Goal: Check status: Check status

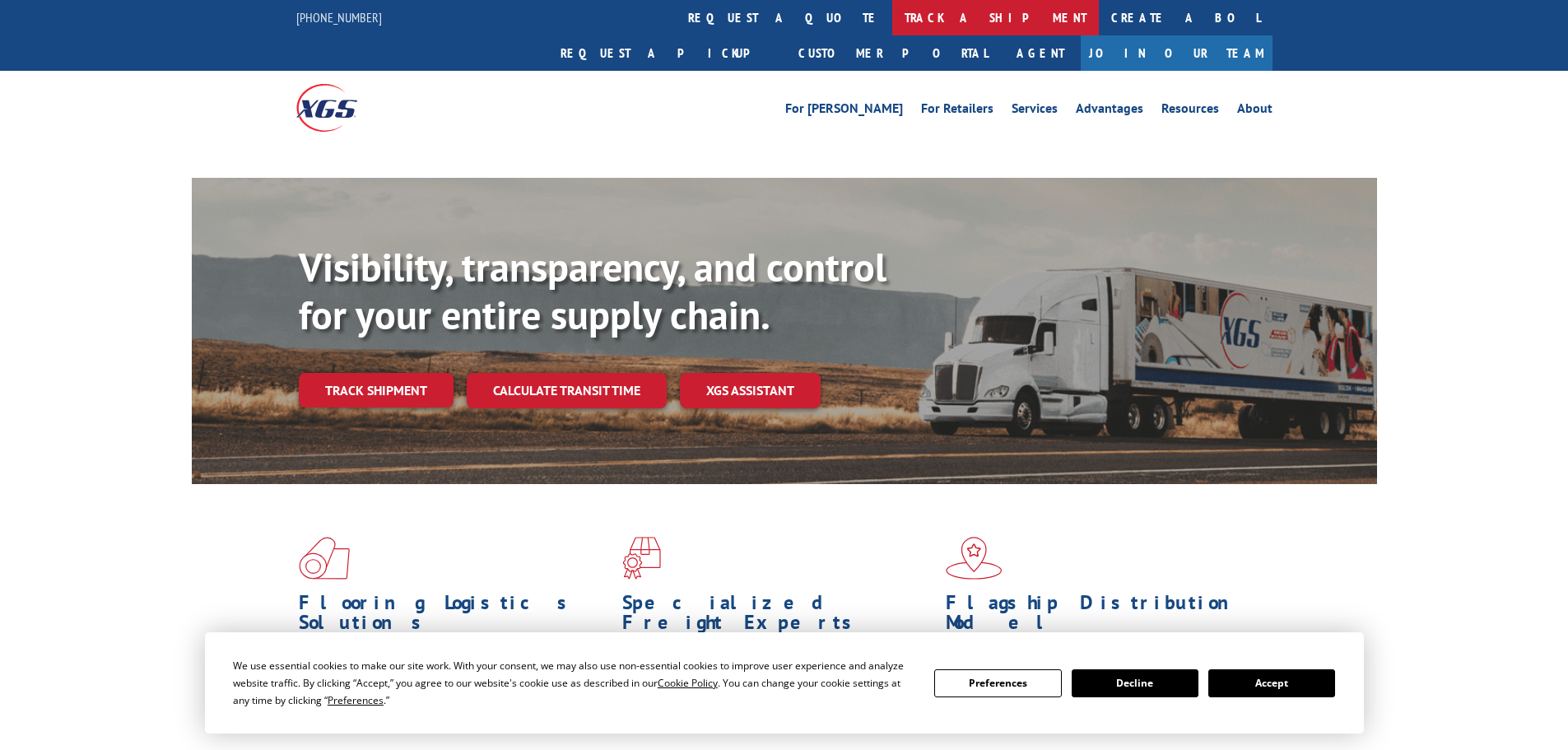
click at [892, 17] on link "track a shipment" at bounding box center [995, 18] width 207 height 35
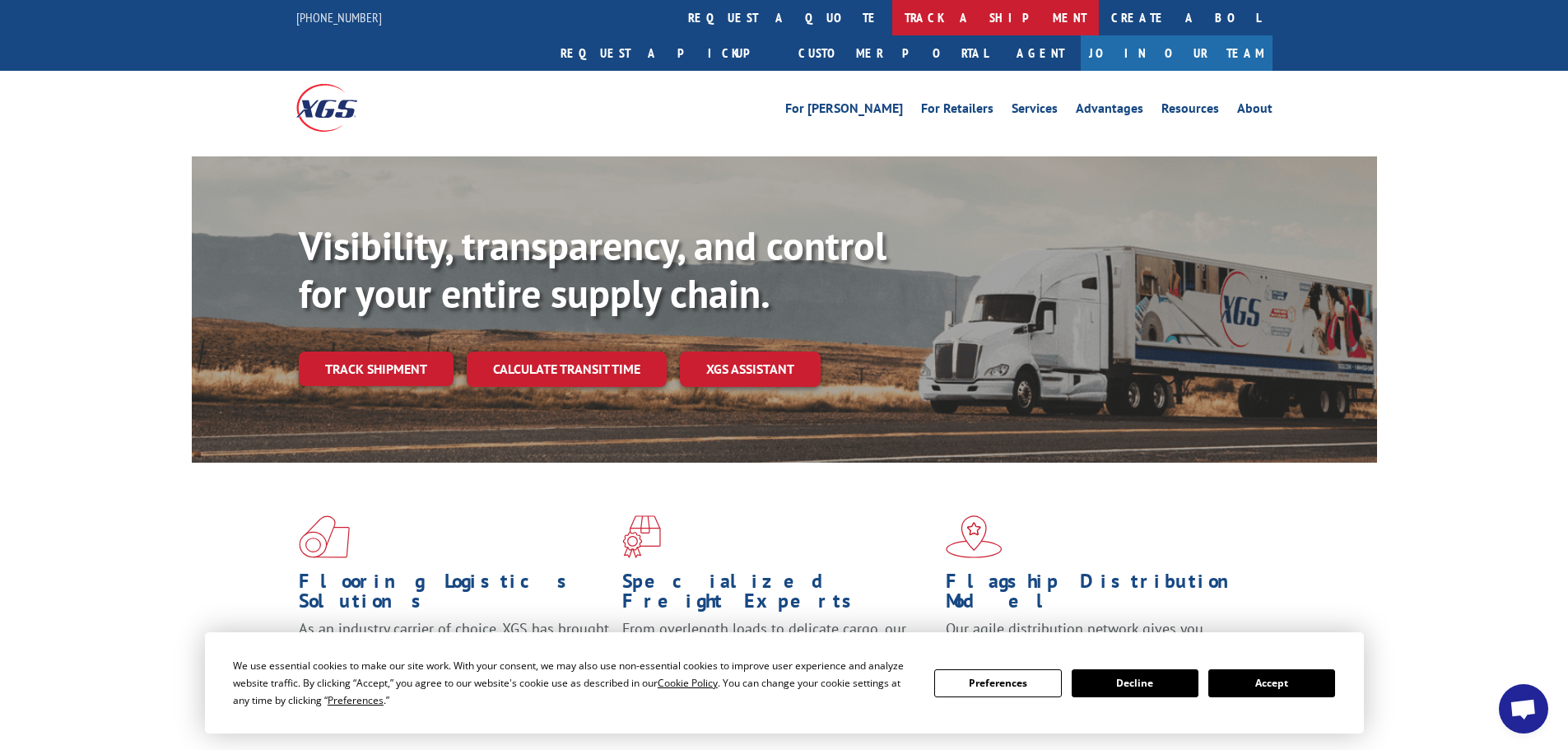
click at [892, 7] on link "track a shipment" at bounding box center [995, 18] width 207 height 35
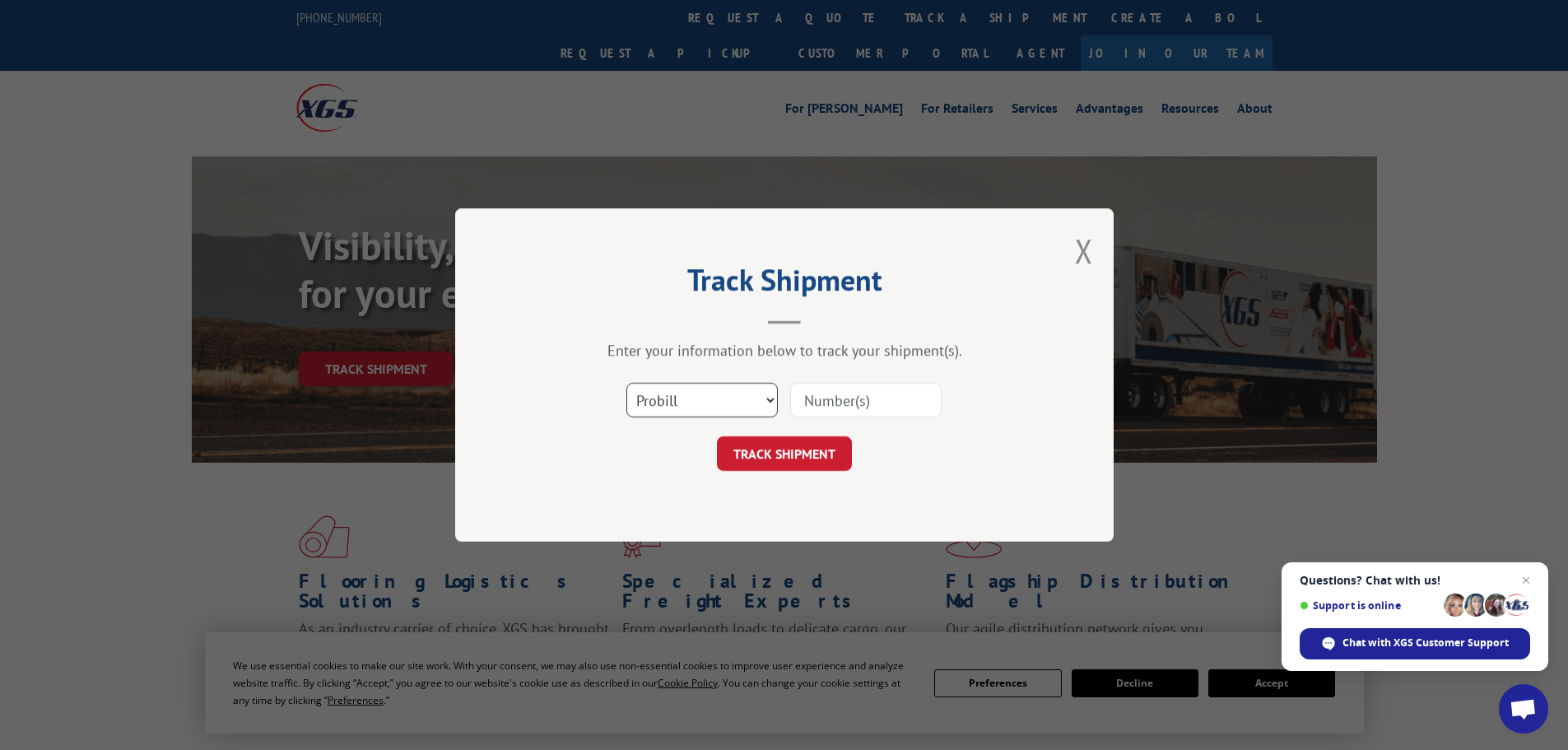
click at [737, 400] on select "Select category... Probill BOL PO" at bounding box center [702, 400] width 151 height 34
select select "bol"
click at [626, 383] on select "Select category... Probill BOL PO" at bounding box center [702, 400] width 151 height 34
click at [854, 395] on input at bounding box center [865, 400] width 151 height 34
paste input "17523931"
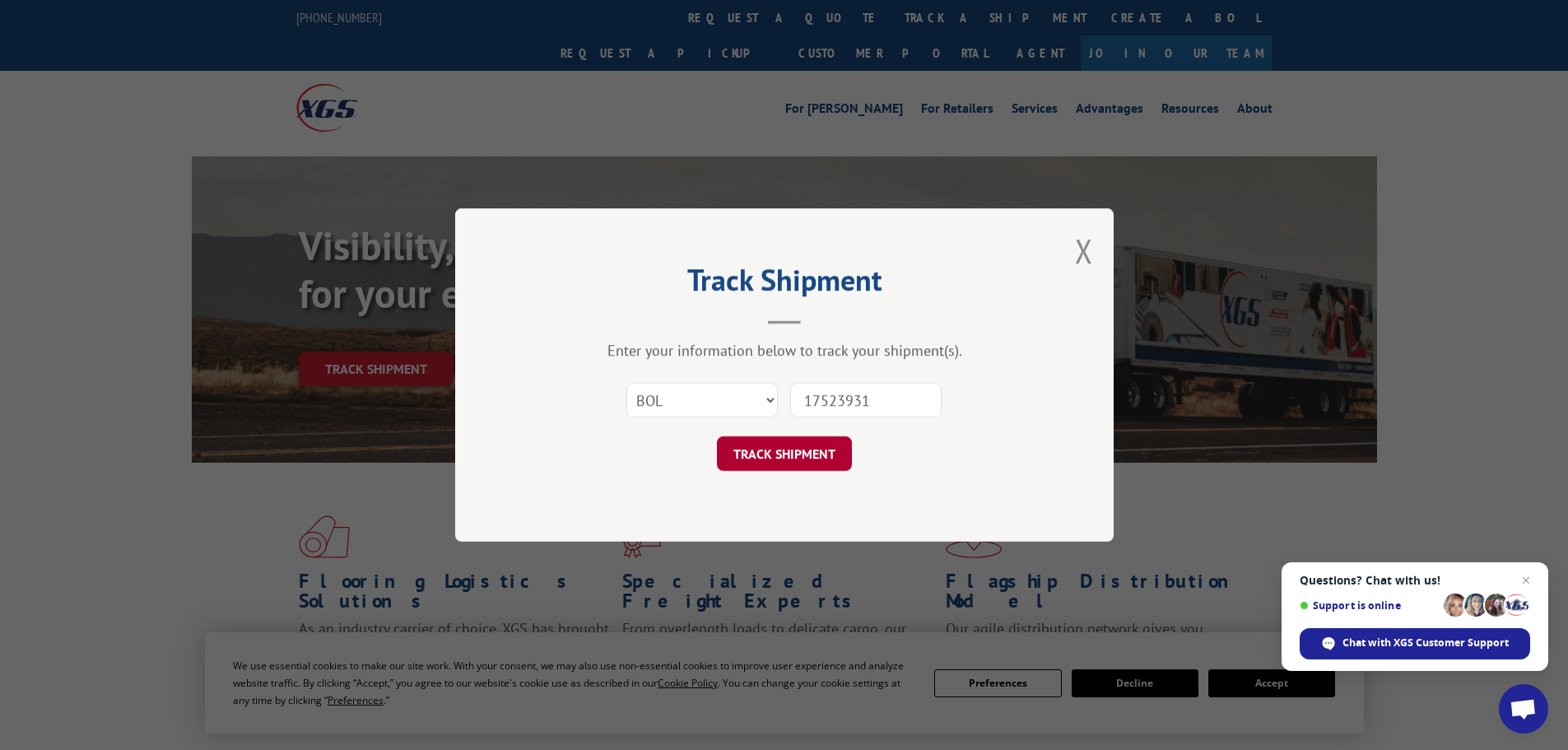
type input "17523931"
click at [810, 448] on button "TRACK SHIPMENT" at bounding box center [784, 453] width 135 height 34
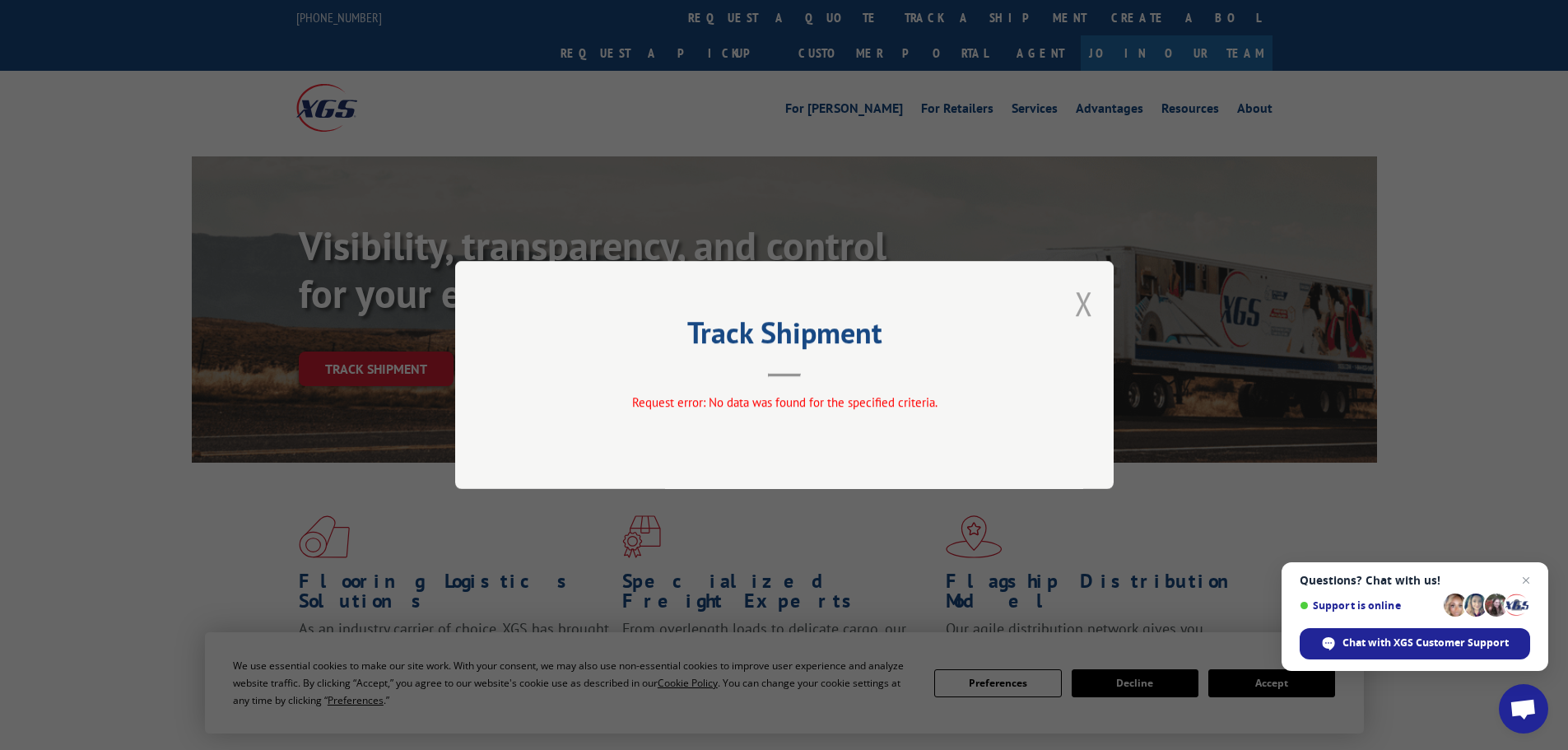
click at [1075, 303] on button "Close modal" at bounding box center [1084, 302] width 18 height 43
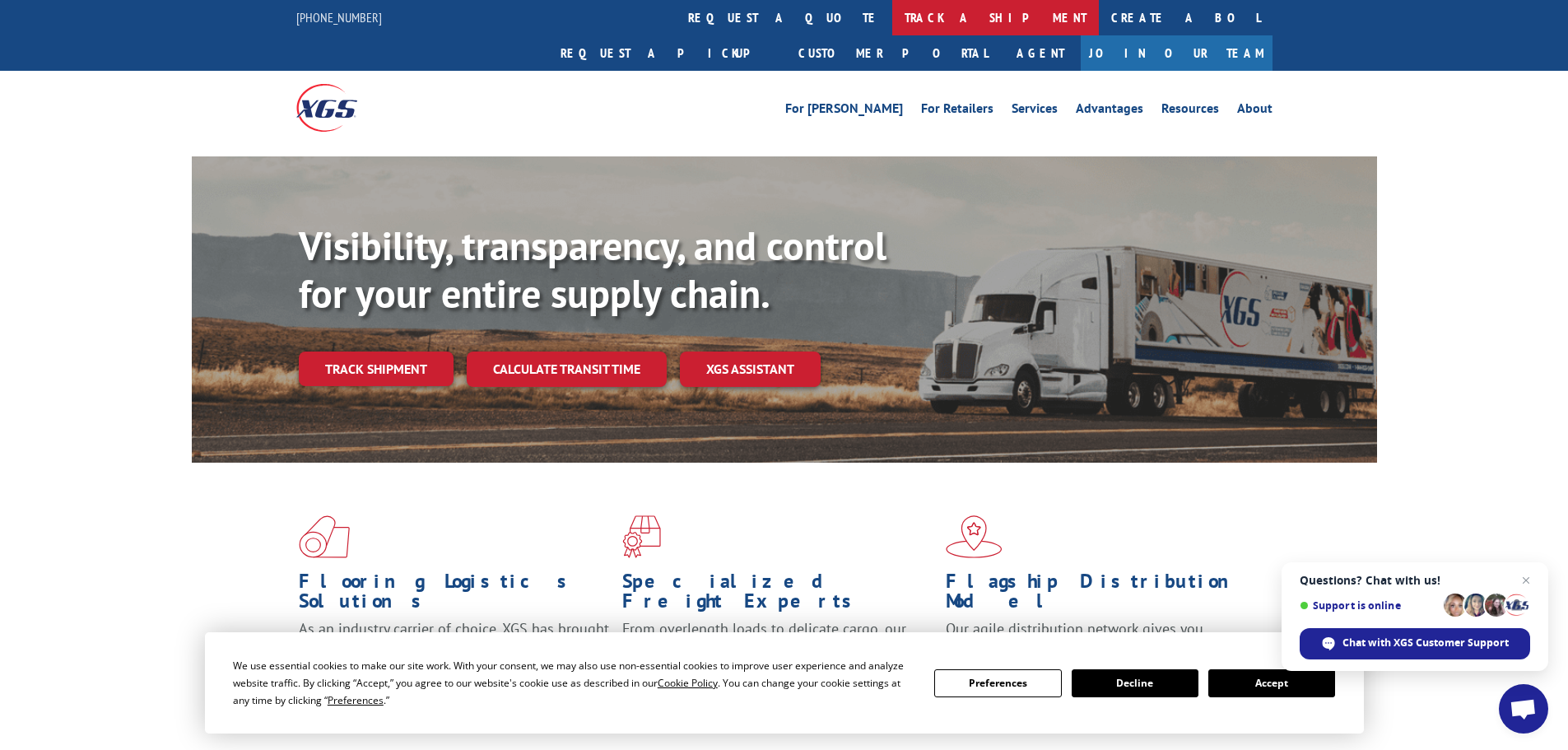
click at [892, 15] on link "track a shipment" at bounding box center [995, 18] width 207 height 35
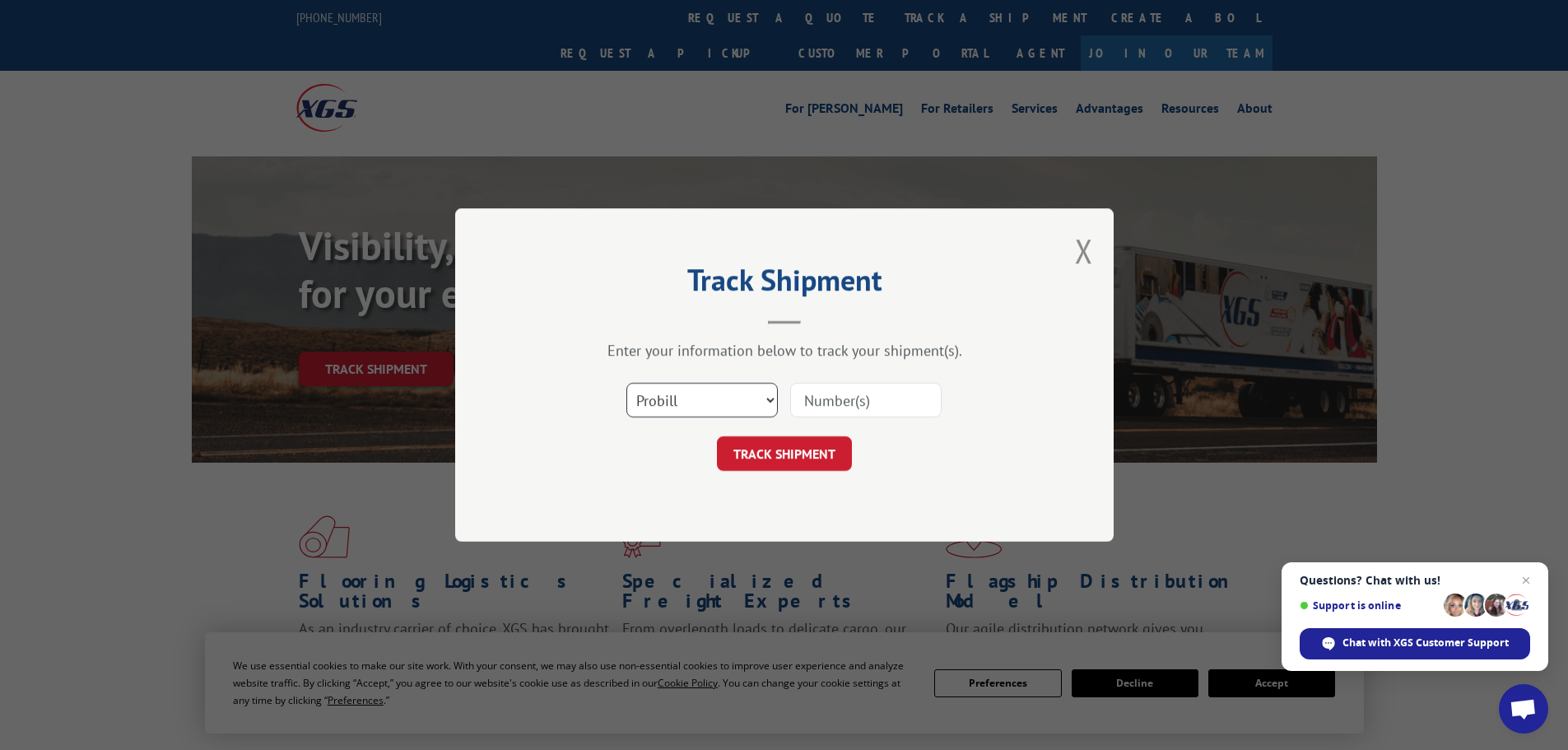
click at [723, 408] on select "Select category... Probill BOL PO" at bounding box center [702, 400] width 151 height 34
select select "bol"
click at [626, 383] on select "Select category... Probill BOL PO" at bounding box center [702, 400] width 151 height 34
click at [888, 395] on input at bounding box center [865, 400] width 151 height 34
paste input "17524170"
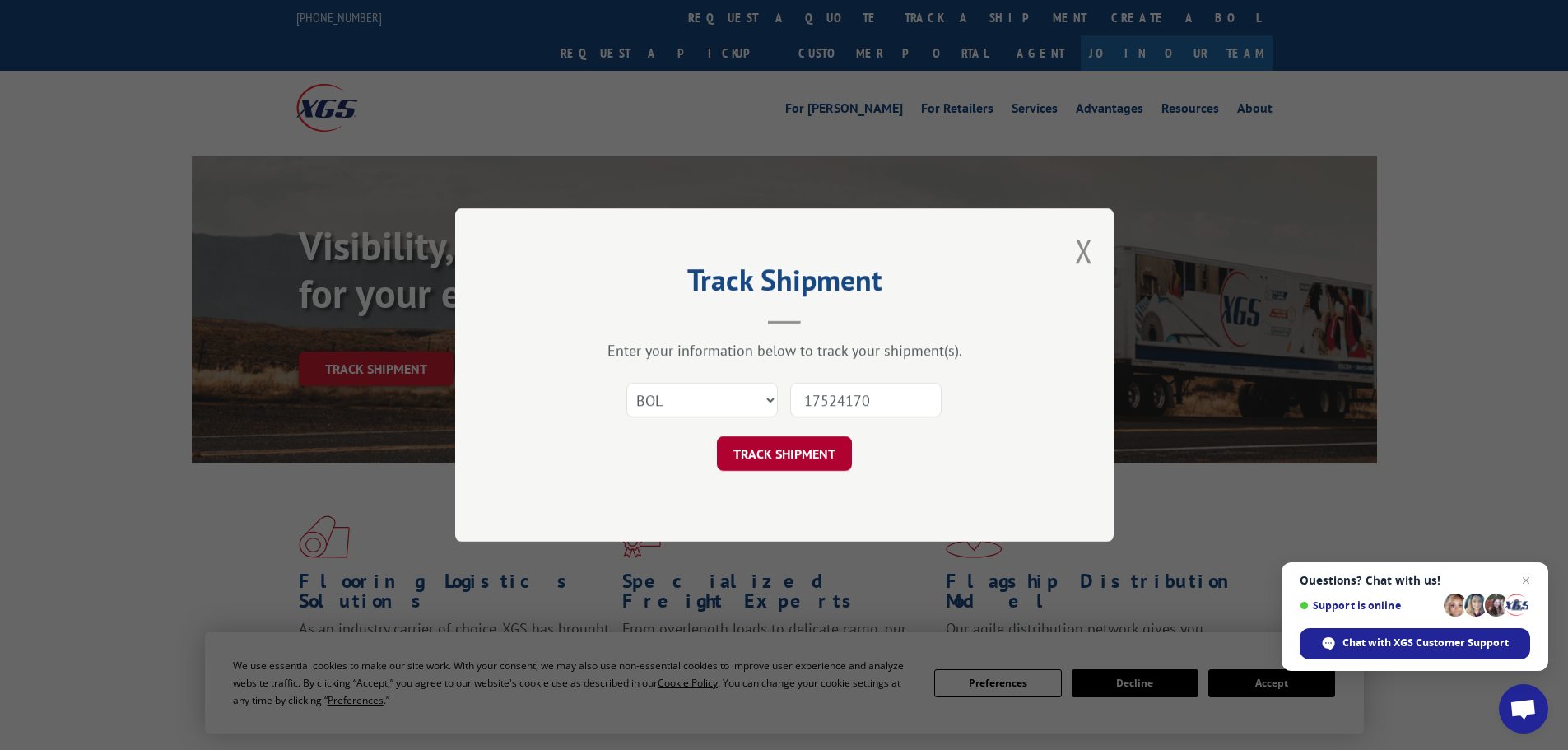
type input "17524170"
click at [824, 444] on button "TRACK SHIPMENT" at bounding box center [784, 453] width 135 height 34
